Goal: Navigation & Orientation: Find specific page/section

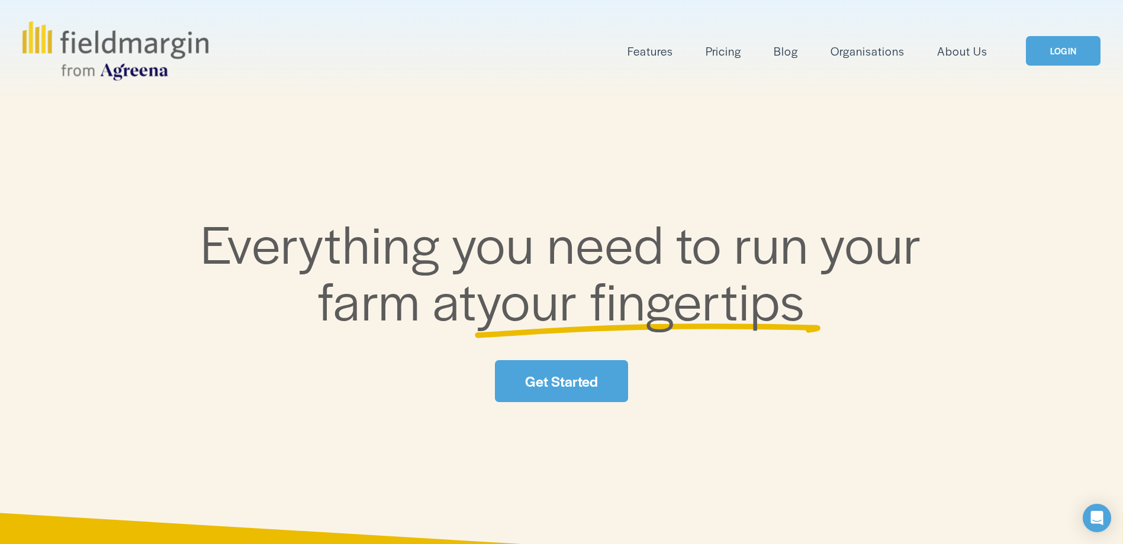
click at [1067, 56] on link "LOGIN" at bounding box center [1063, 51] width 75 height 30
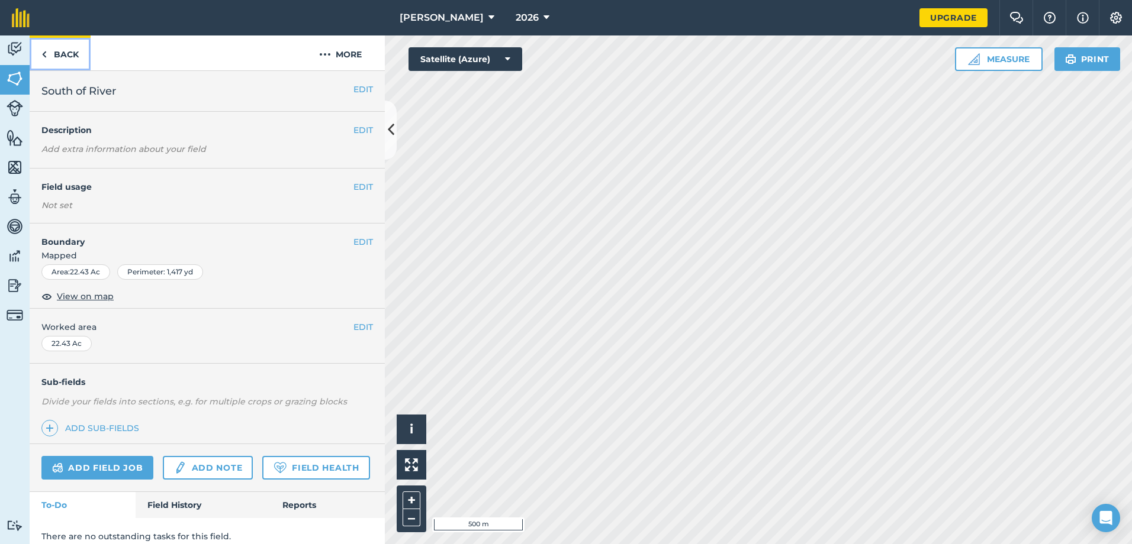
click at [80, 56] on link "Back" at bounding box center [60, 53] width 61 height 35
click at [53, 51] on link "Back" at bounding box center [60, 53] width 61 height 35
